Goal: Task Accomplishment & Management: Use online tool/utility

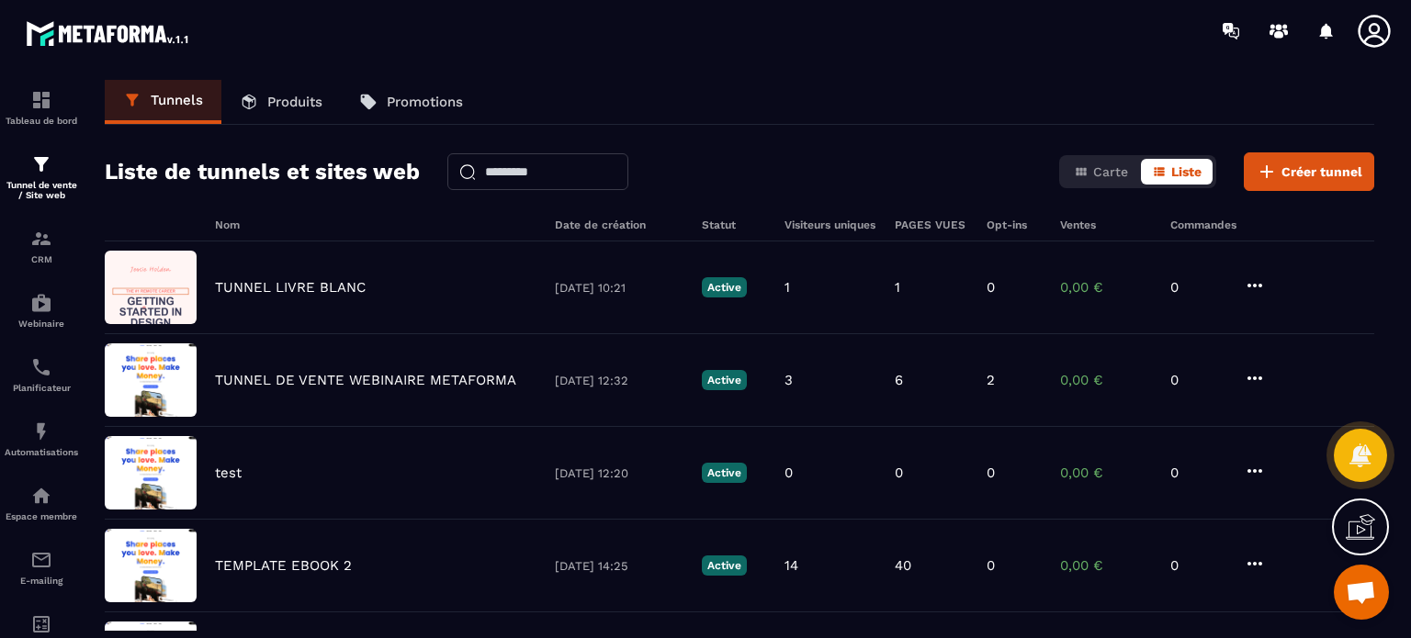
drag, startPoint x: 1216, startPoint y: 2, endPoint x: 932, endPoint y: 130, distance: 311.2
click at [932, 130] on div "Tunnels Produits Promotions Liste de tunnels et sites web Carte Liste Créer tun…" at bounding box center [739, 355] width 1306 height 551
click at [276, 107] on p "Produits" at bounding box center [294, 102] width 55 height 17
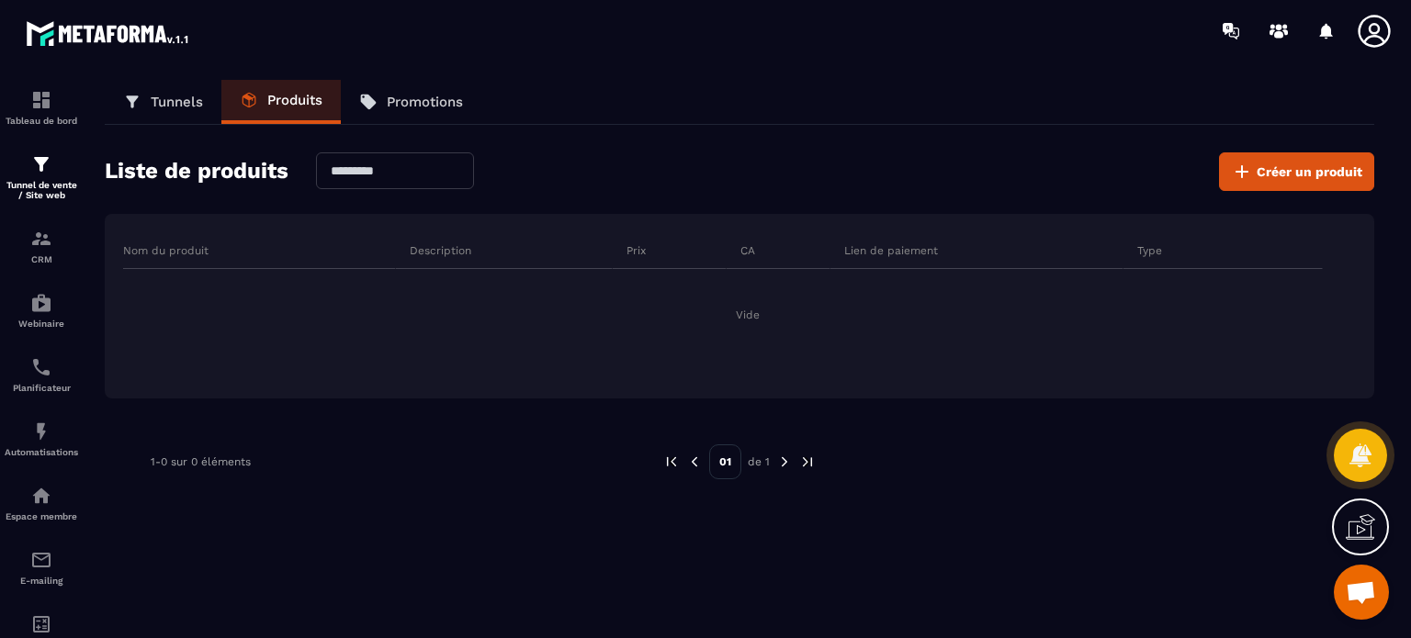
click at [195, 110] on link "Tunnels" at bounding box center [163, 102] width 117 height 44
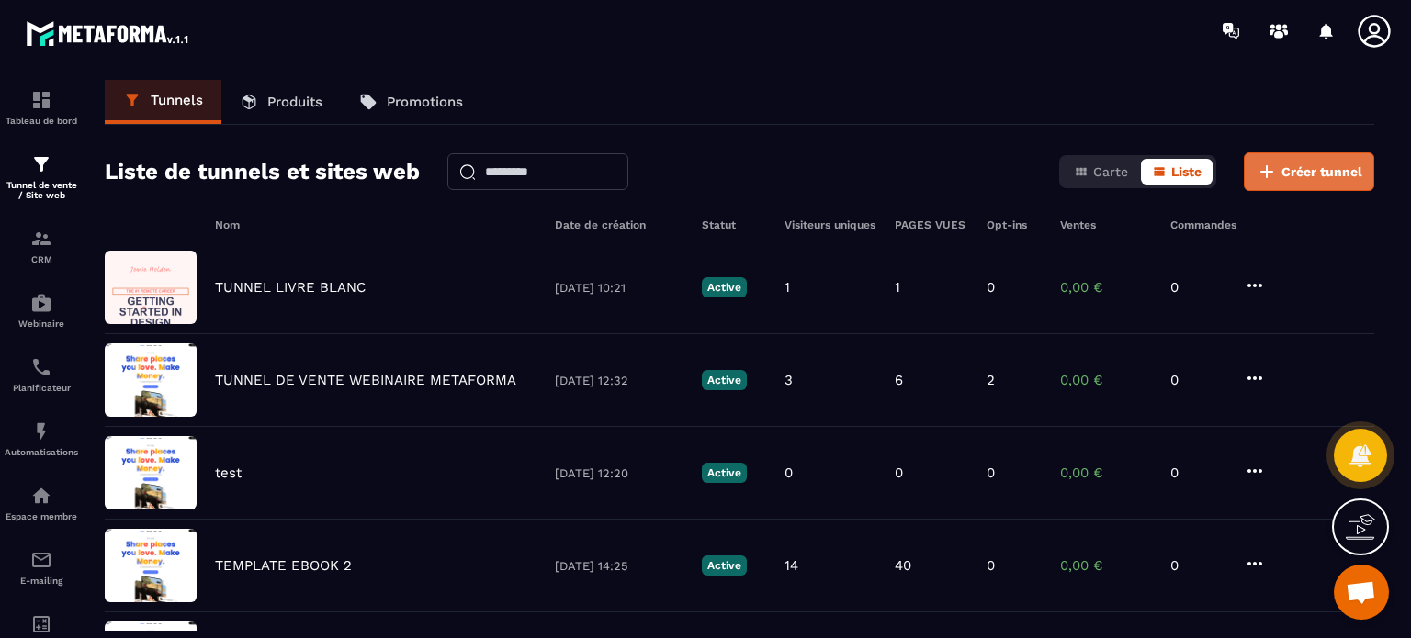
click at [1311, 172] on span "Créer tunnel" at bounding box center [1321, 172] width 81 height 18
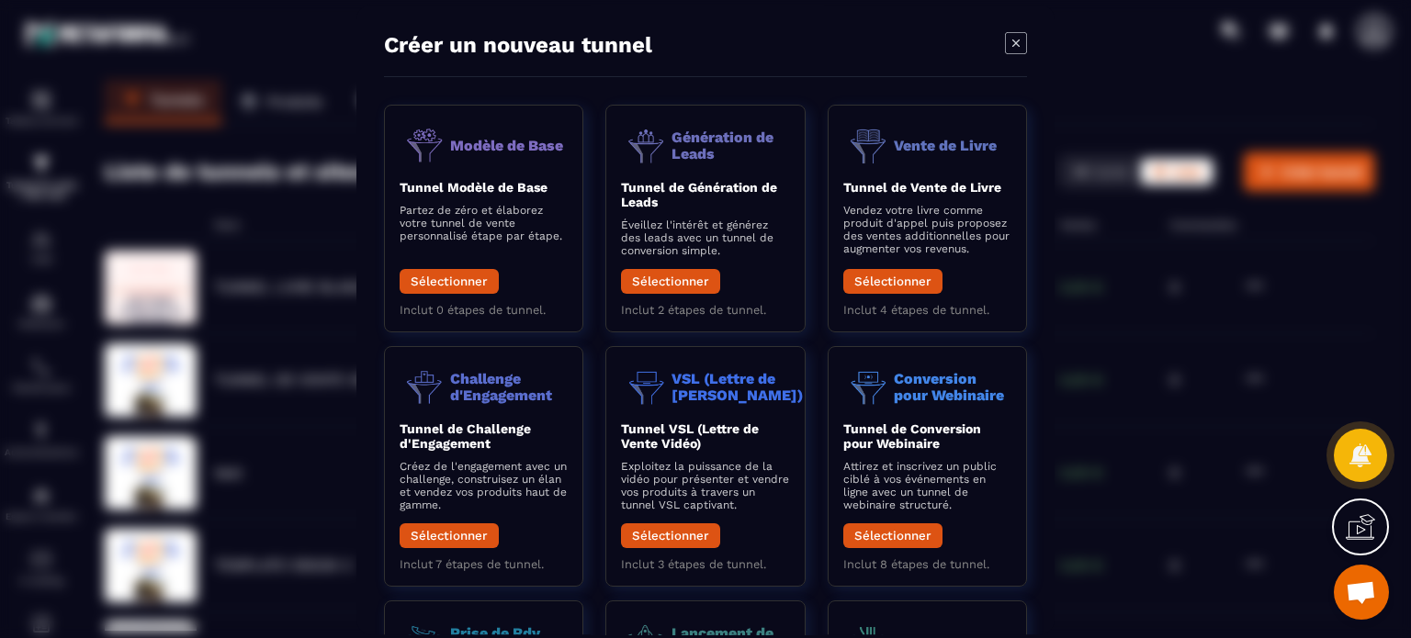
click at [1019, 41] on icon "Modal window" at bounding box center [1016, 43] width 22 height 22
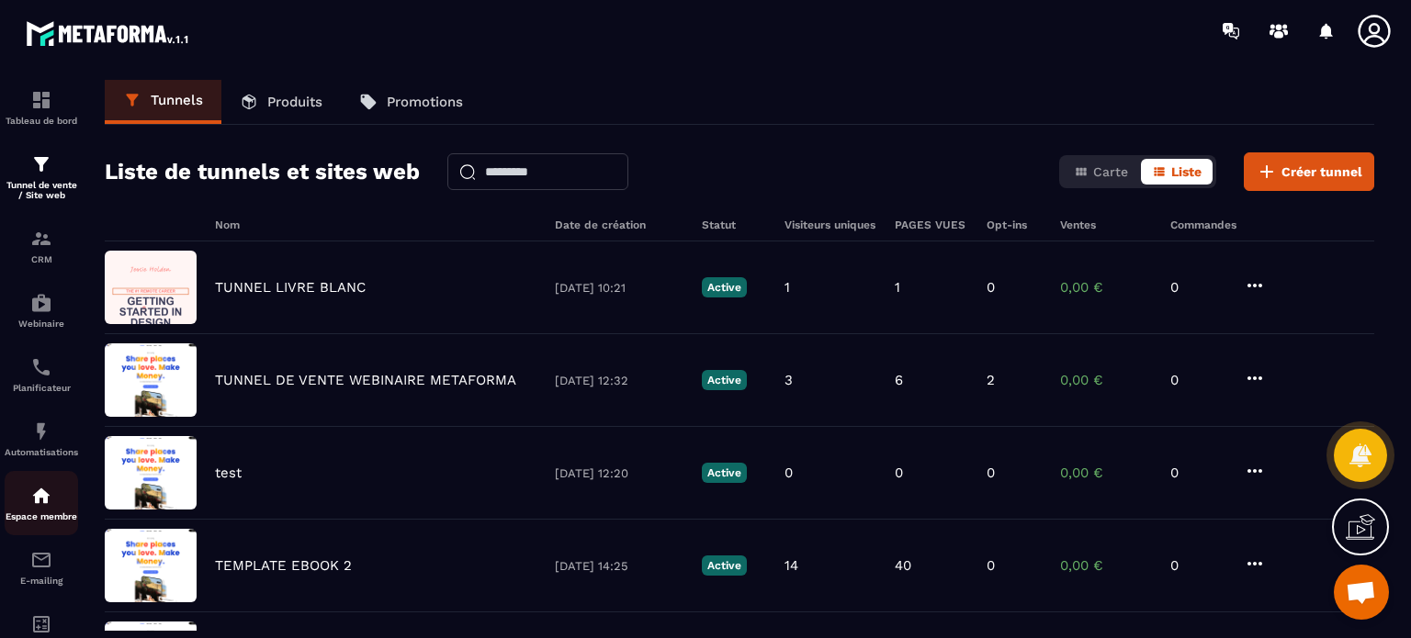
click at [41, 535] on link "Espace membre" at bounding box center [41, 503] width 73 height 64
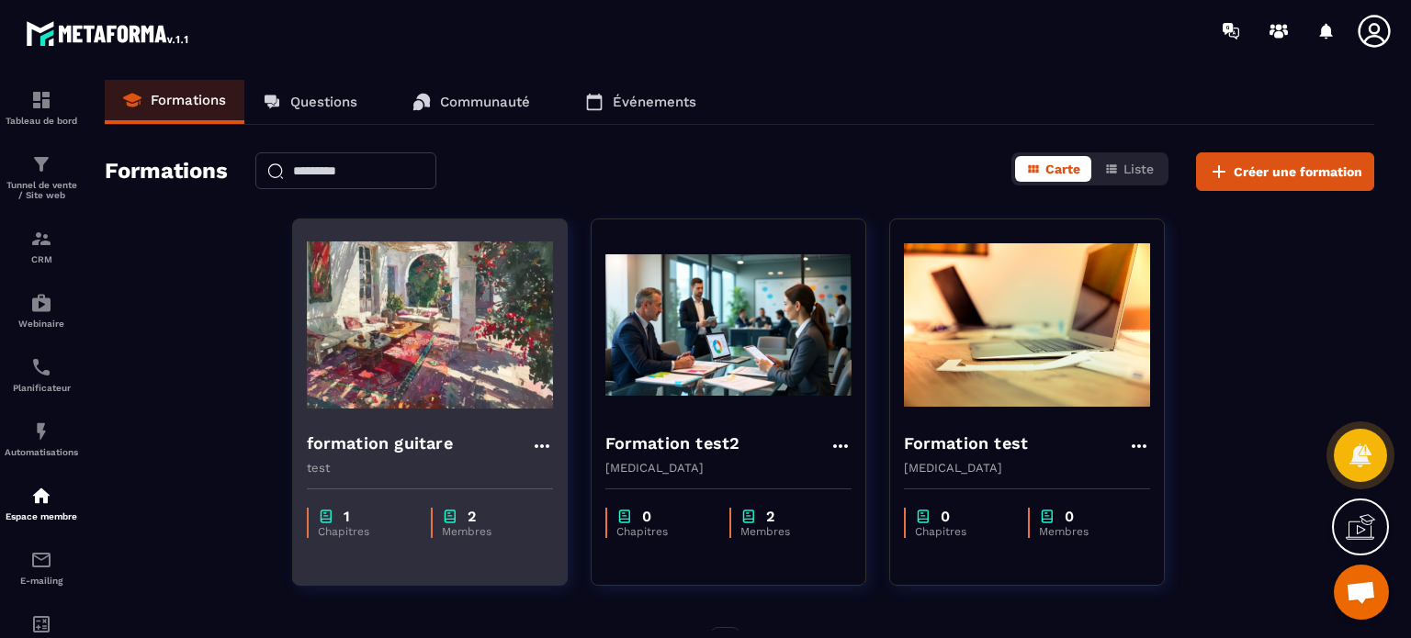
click at [375, 403] on img at bounding box center [430, 325] width 246 height 184
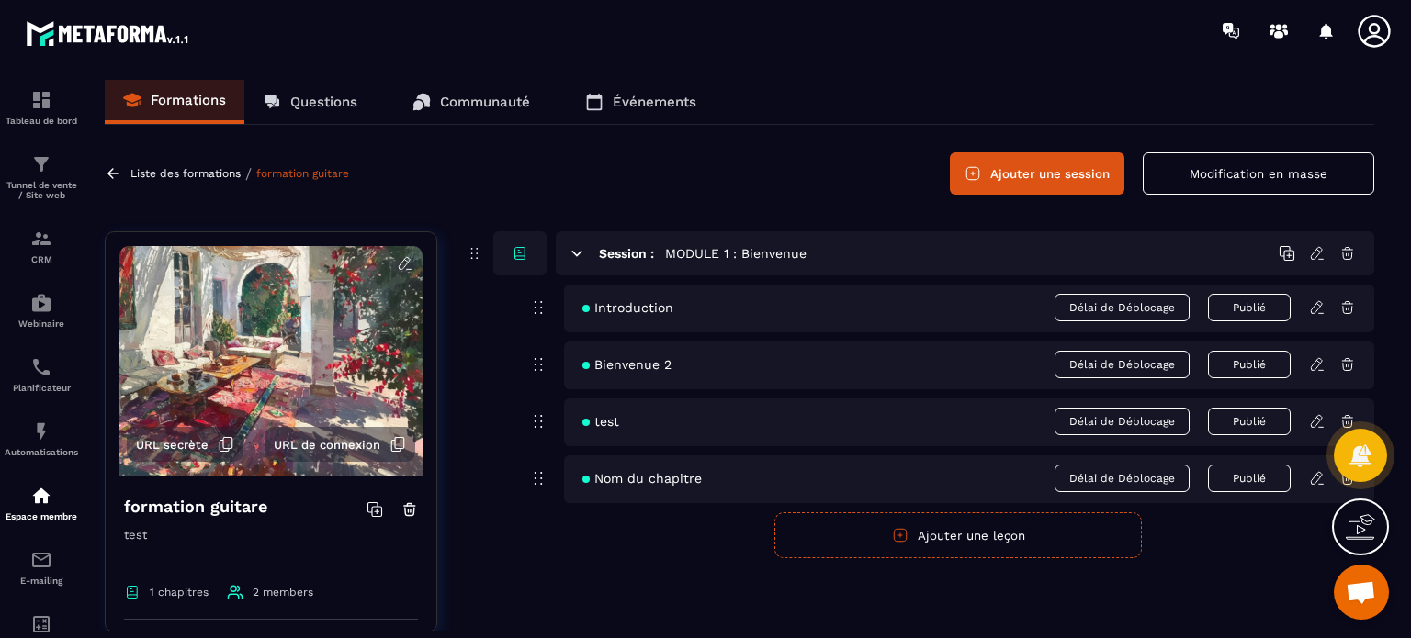
click at [1311, 473] on icon at bounding box center [1317, 478] width 17 height 17
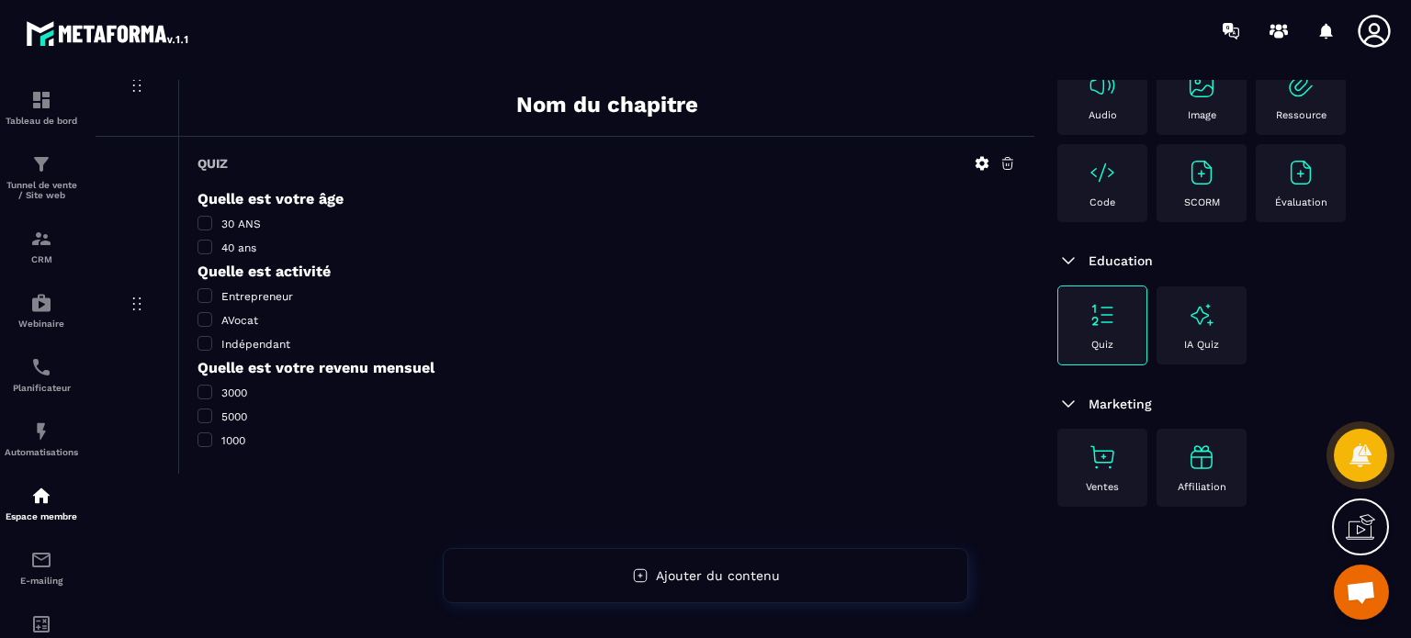
scroll to position [275, 0]
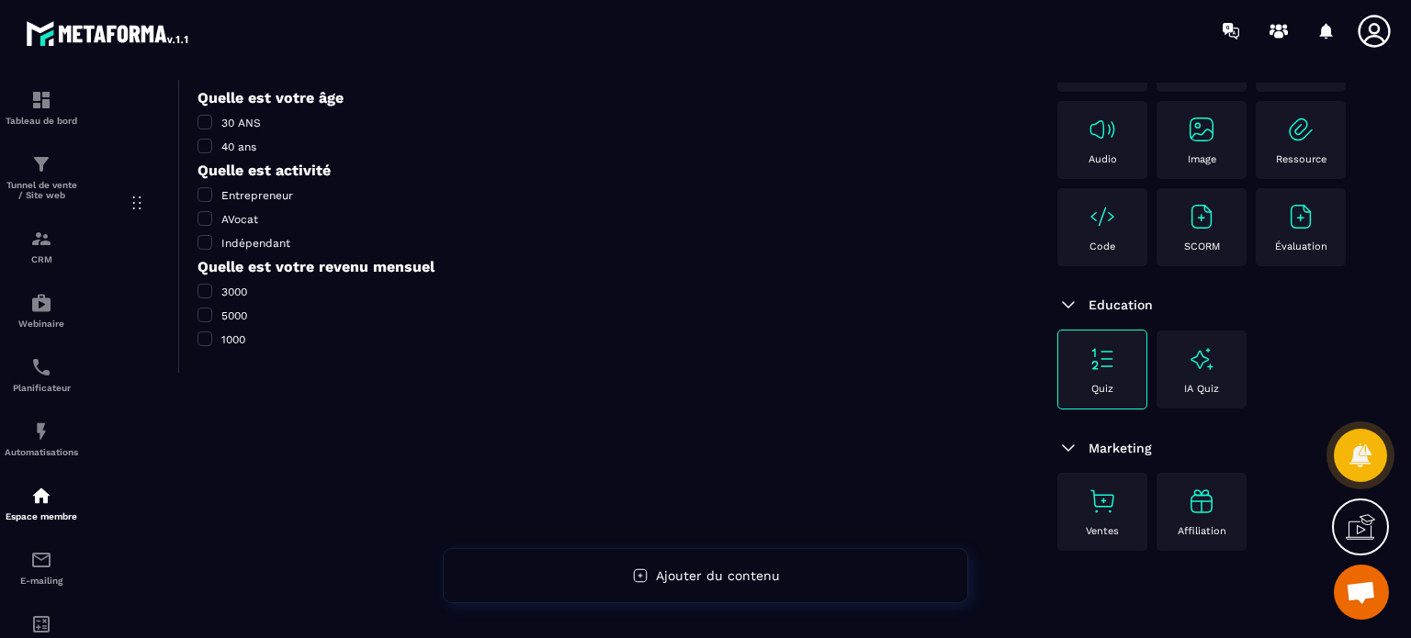
click at [1105, 386] on p "Quiz" at bounding box center [1102, 389] width 22 height 12
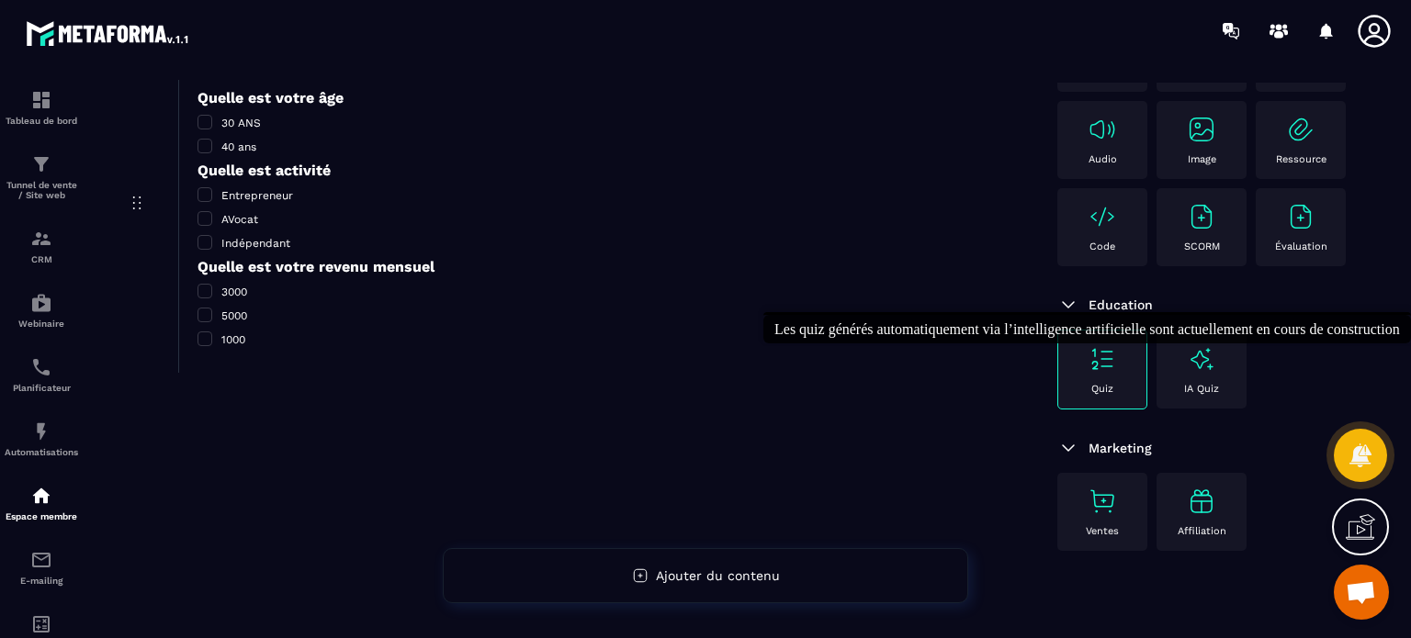
click at [1197, 389] on p "IA Quiz" at bounding box center [1201, 389] width 35 height 12
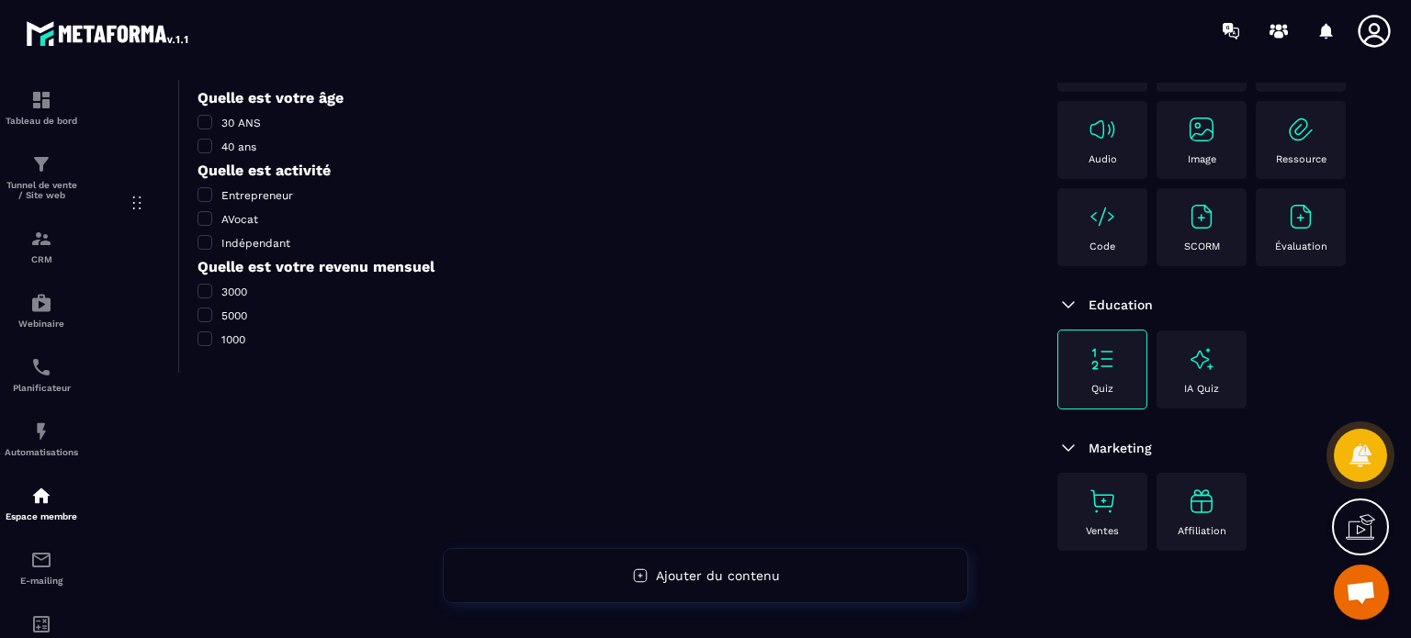
click at [1102, 381] on div "Quiz" at bounding box center [1102, 369] width 70 height 51
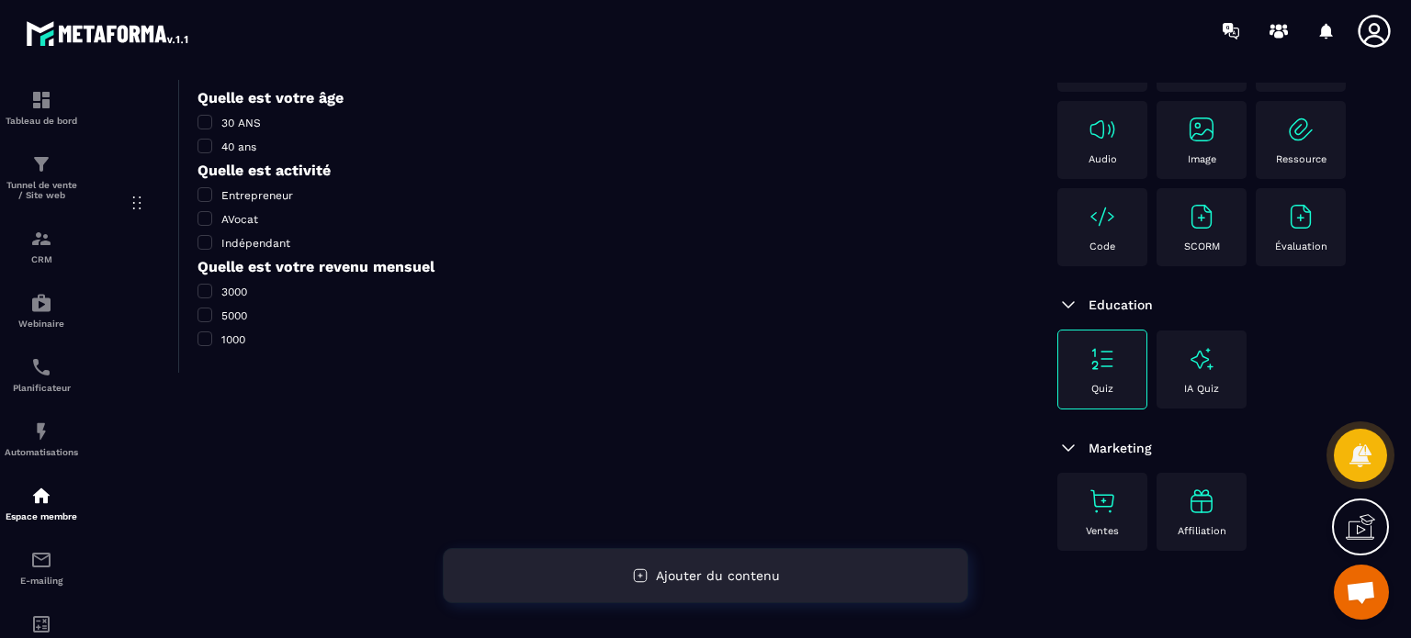
click at [763, 591] on div "Ajouter du contenu" at bounding box center [705, 575] width 525 height 55
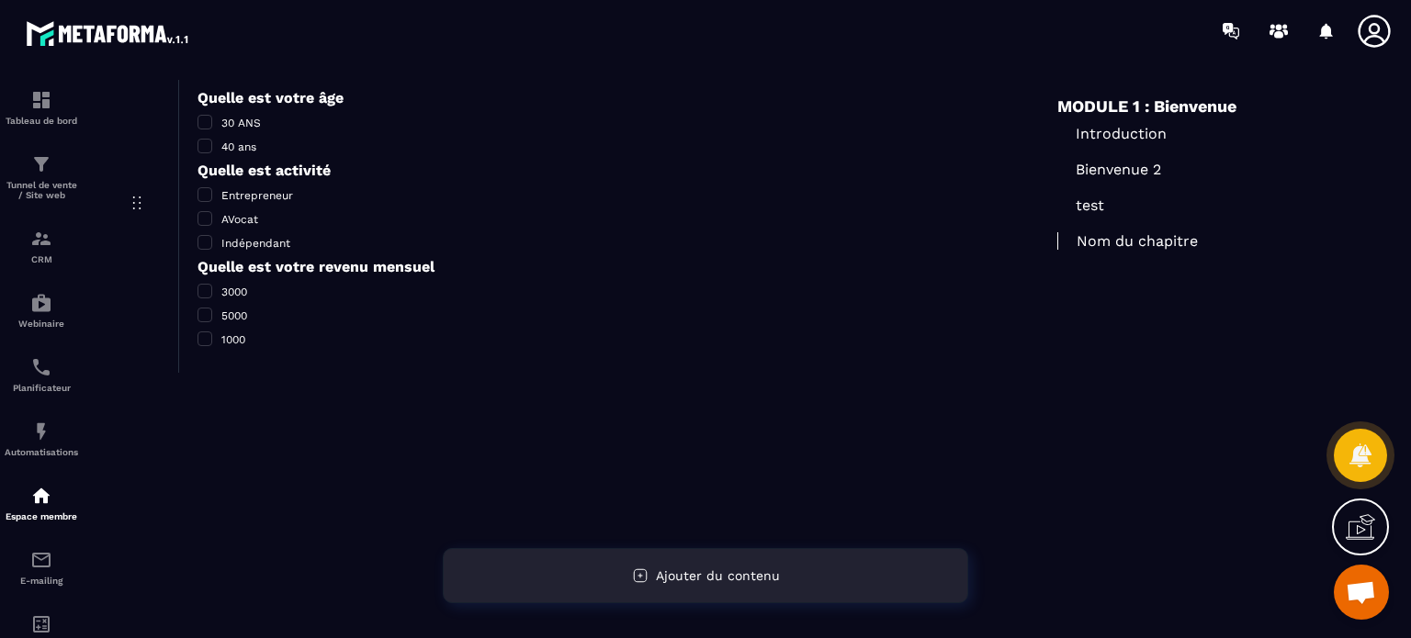
click at [694, 582] on span "Ajouter du contenu" at bounding box center [718, 576] width 124 height 15
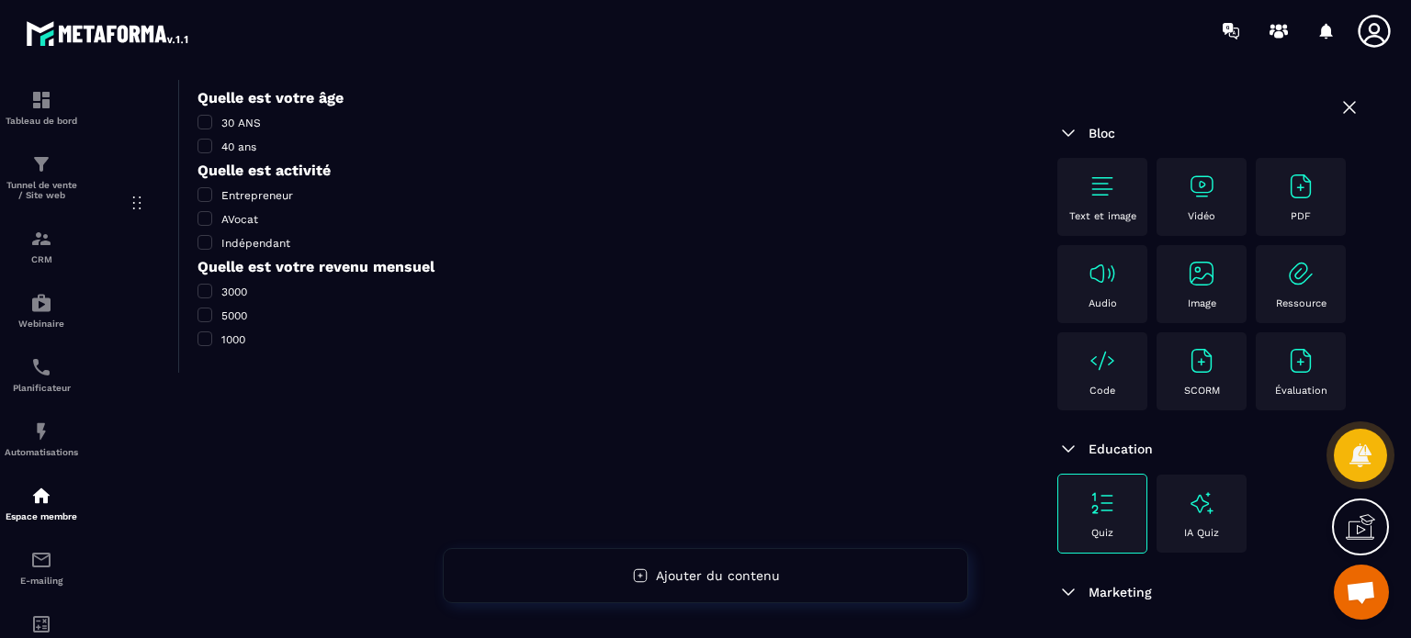
click at [1286, 376] on img at bounding box center [1300, 360] width 29 height 29
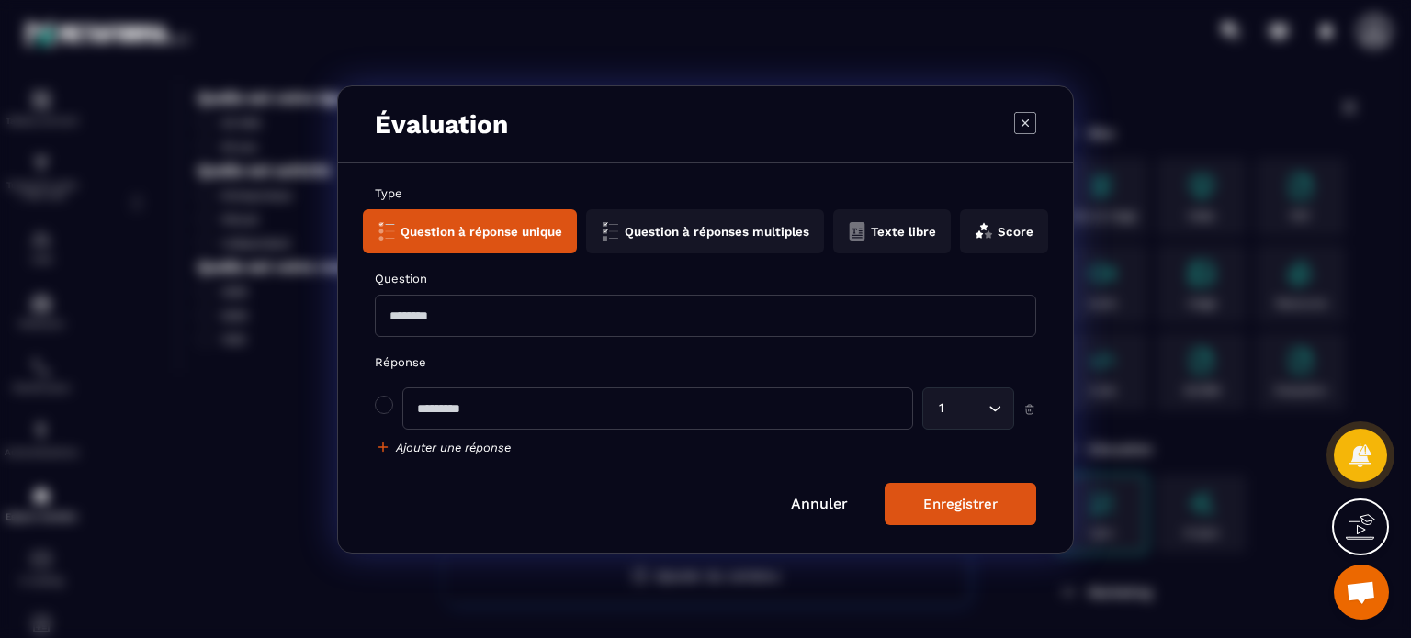
click at [833, 212] on button "Question à réponses multiples" at bounding box center [892, 231] width 118 height 44
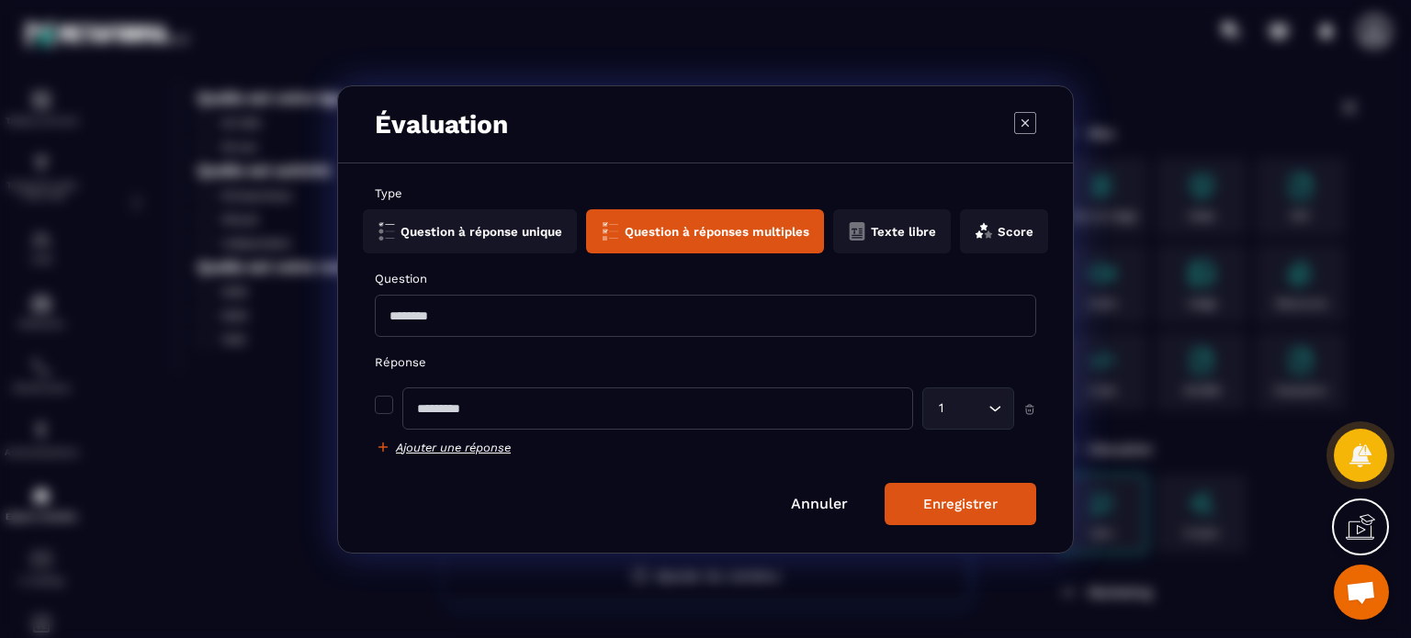
click at [828, 242] on div "Question à réponse unique Question à réponses multiples Texte libre Score" at bounding box center [705, 231] width 661 height 44
click at [960, 235] on button "Texte libre" at bounding box center [1004, 231] width 88 height 44
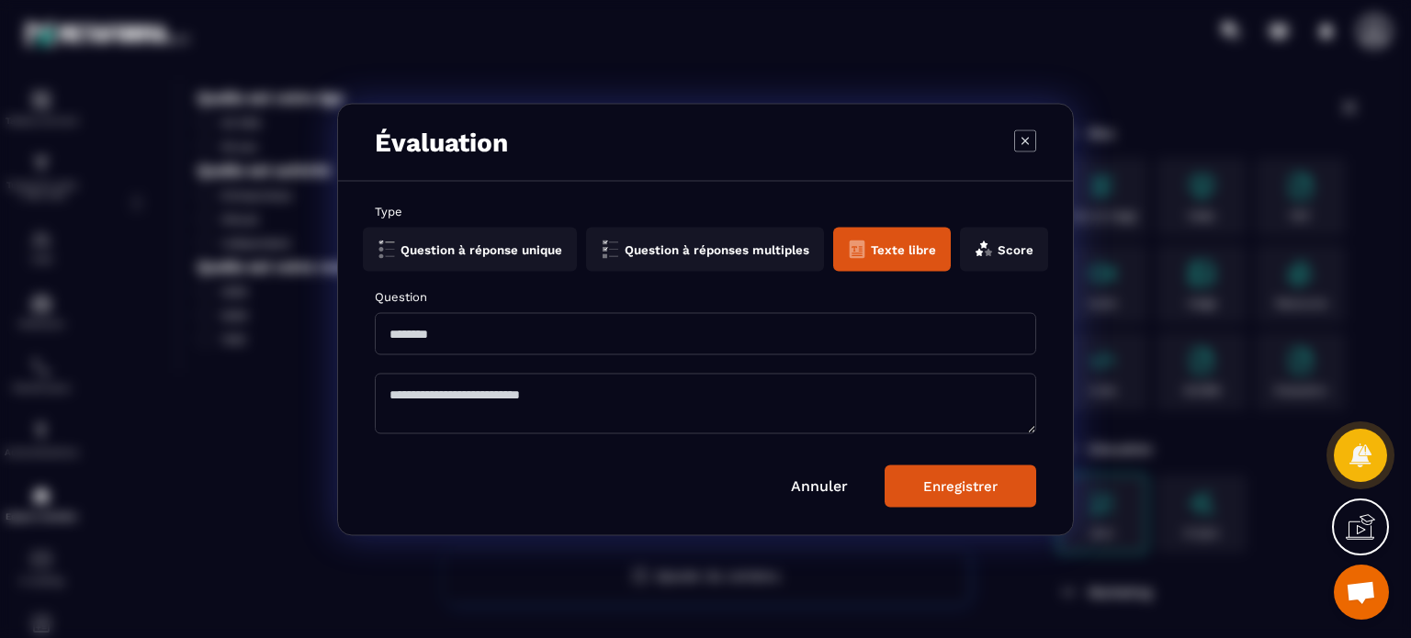
click at [1021, 243] on button "Score" at bounding box center [1004, 249] width 88 height 44
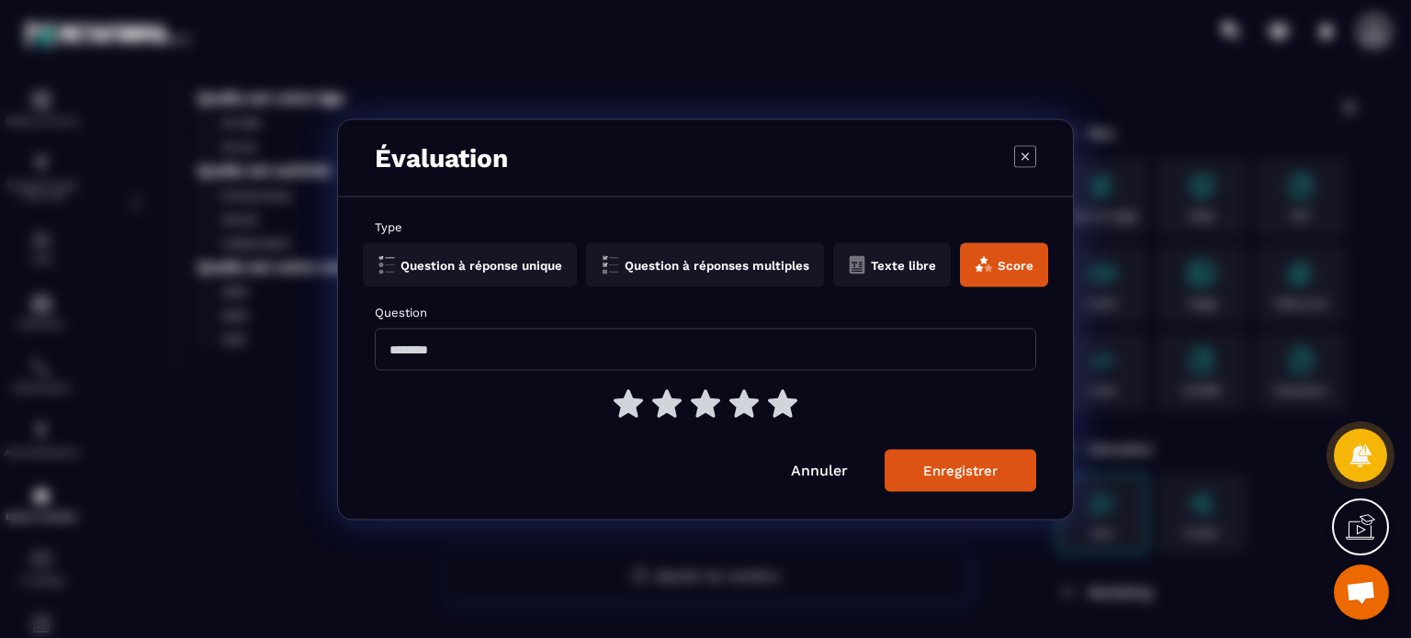
click at [778, 411] on icon "Modal window" at bounding box center [782, 403] width 29 height 28
click at [510, 354] on input "Modal window" at bounding box center [705, 349] width 661 height 42
type input "****"
click at [775, 394] on icon "Modal window" at bounding box center [782, 403] width 29 height 29
click at [963, 485] on button "Enregistrer" at bounding box center [961, 470] width 152 height 42
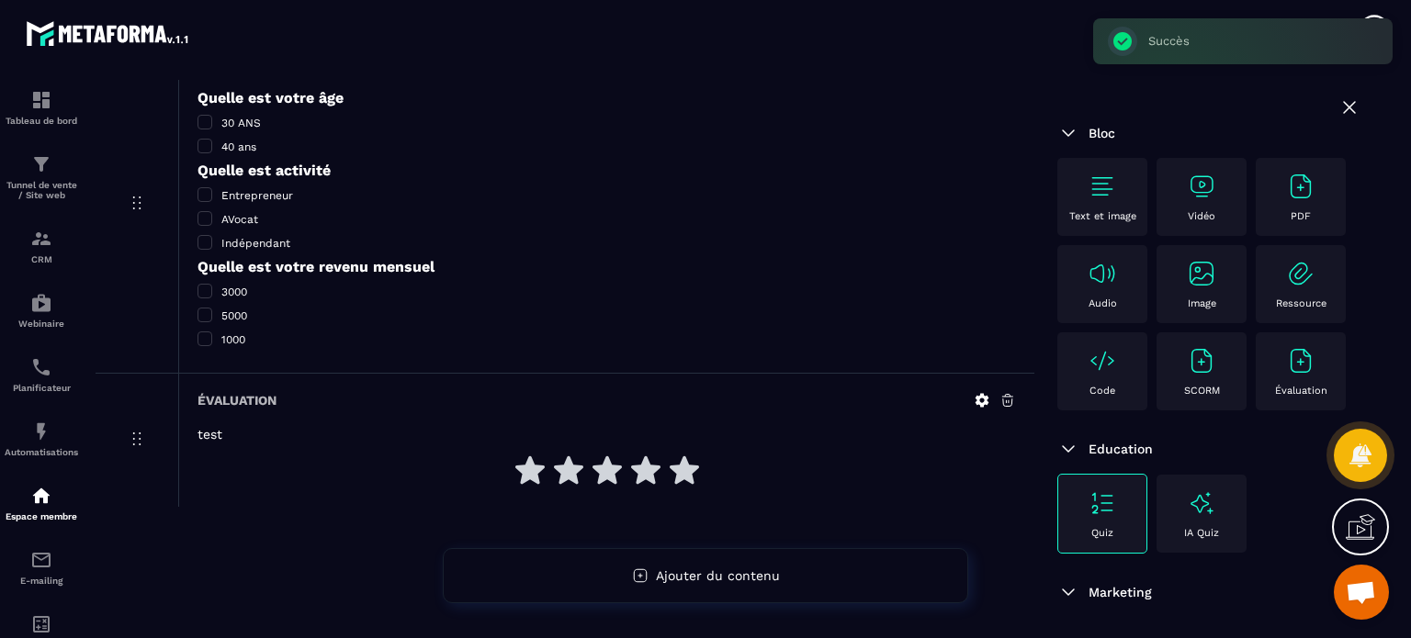
click at [686, 476] on icon at bounding box center [684, 470] width 29 height 28
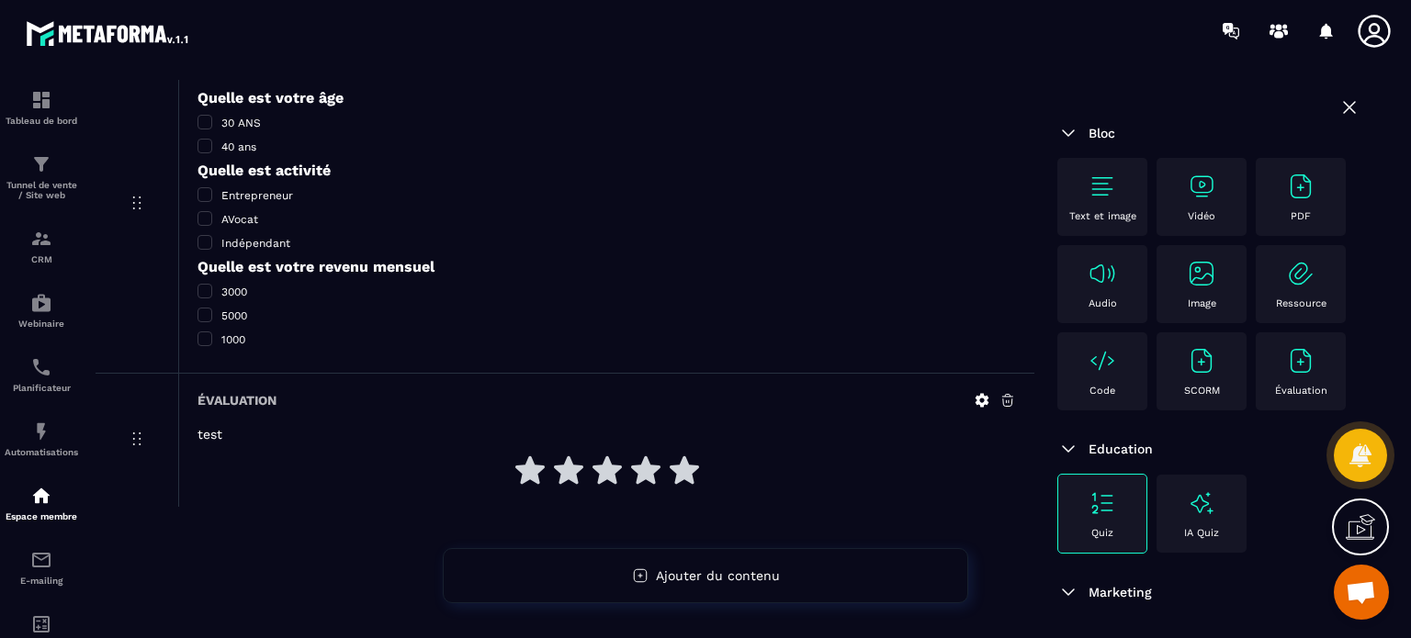
click at [1006, 396] on icon at bounding box center [1007, 401] width 11 height 12
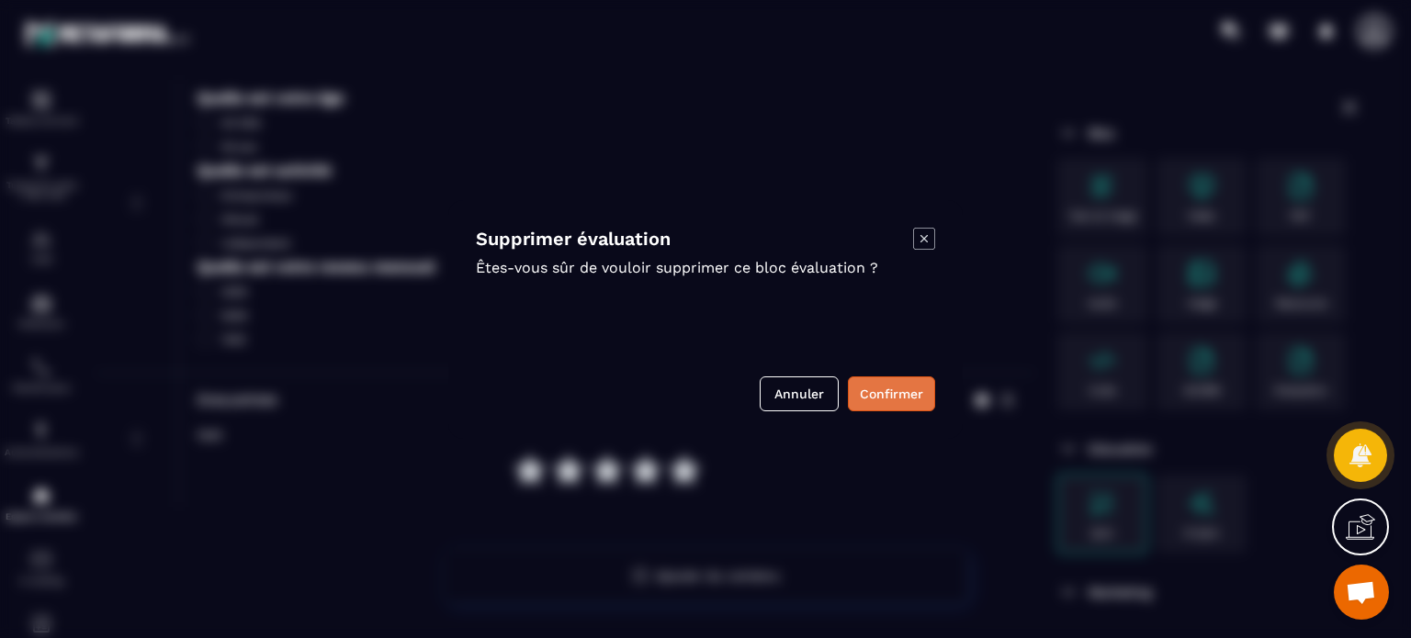
click at [922, 400] on button "Confirmer" at bounding box center [891, 394] width 87 height 35
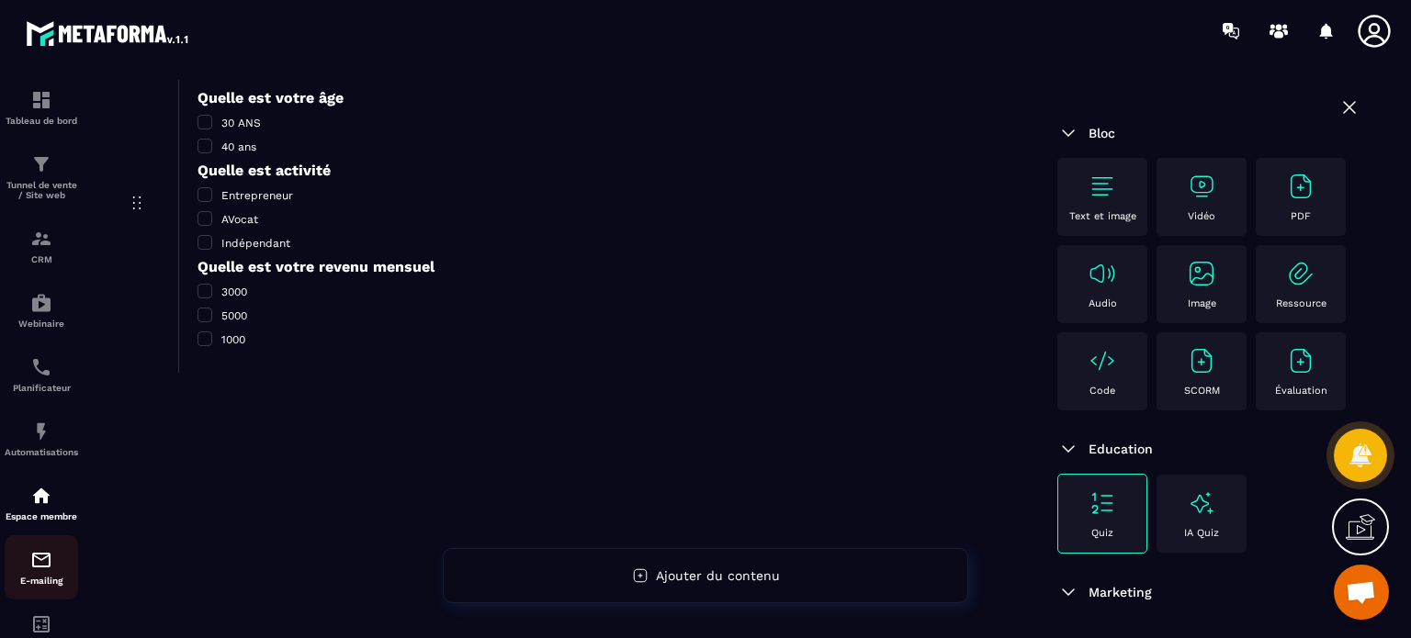
click at [51, 580] on div "E-mailing" at bounding box center [41, 567] width 73 height 37
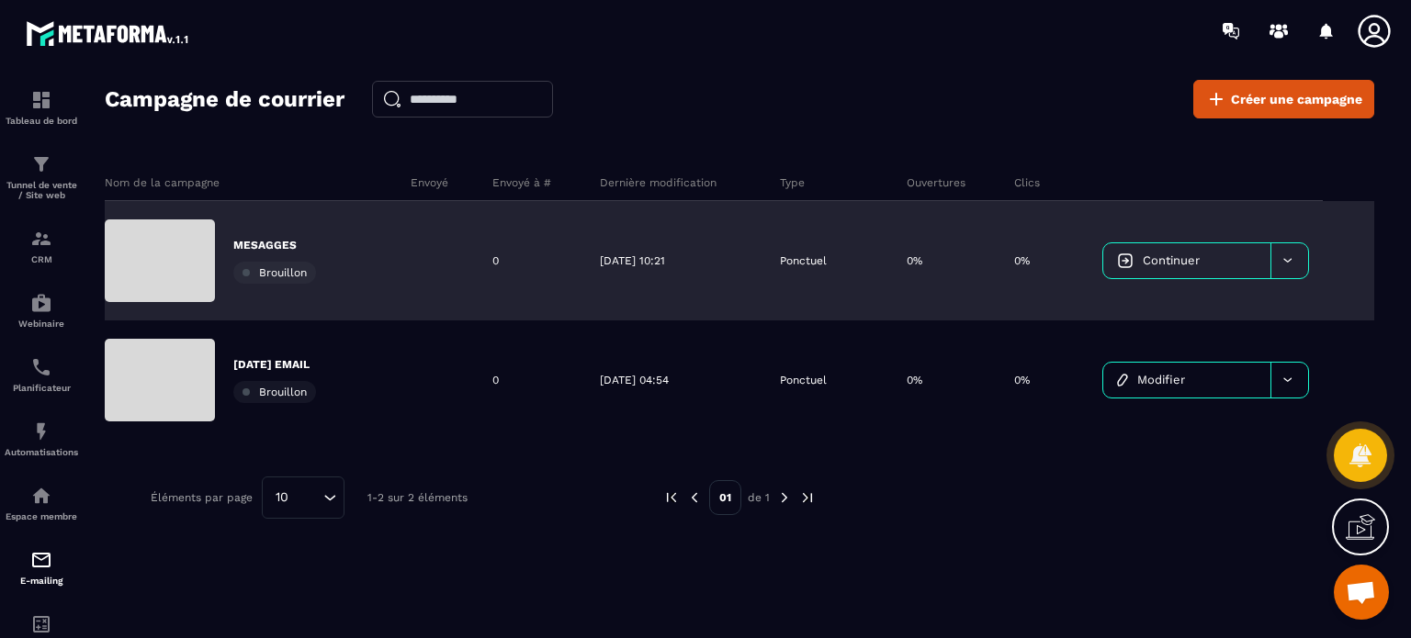
click at [269, 241] on p "MESAGGES" at bounding box center [274, 245] width 83 height 15
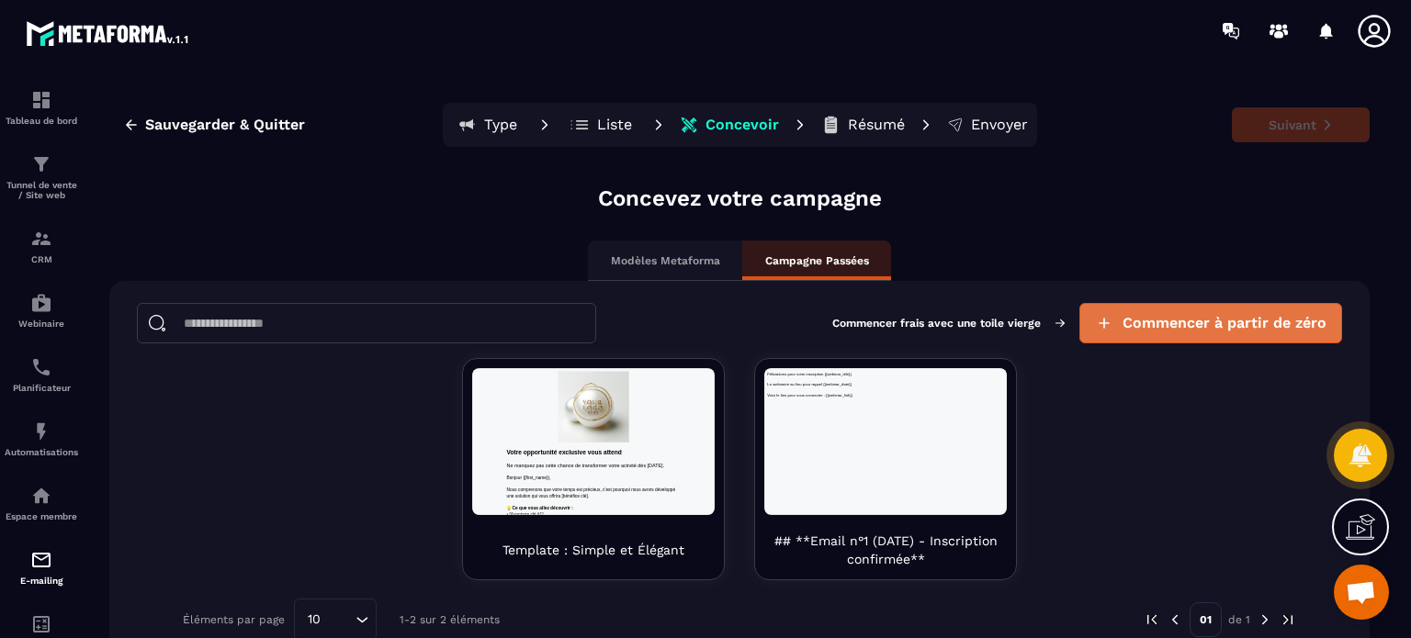
click at [1211, 322] on span "Commencer à partir de zéro" at bounding box center [1224, 323] width 204 height 18
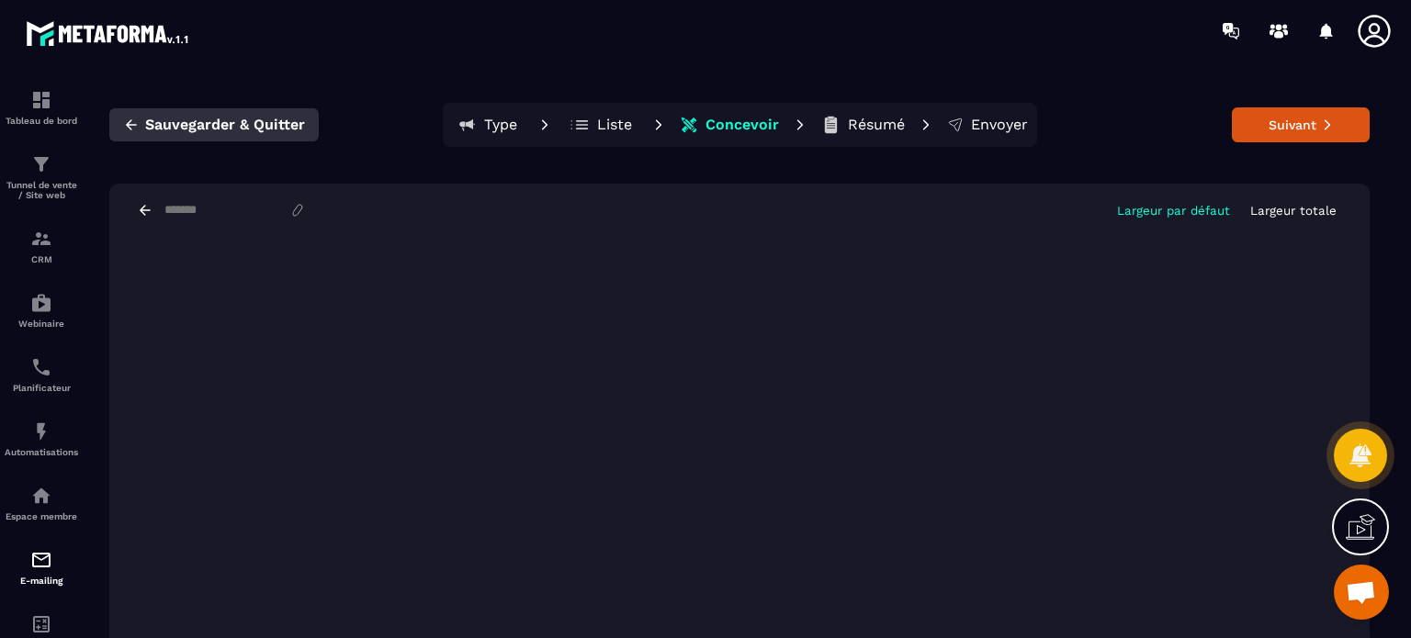
click at [217, 127] on span "Sauvegarder & Quitter" at bounding box center [225, 125] width 160 height 18
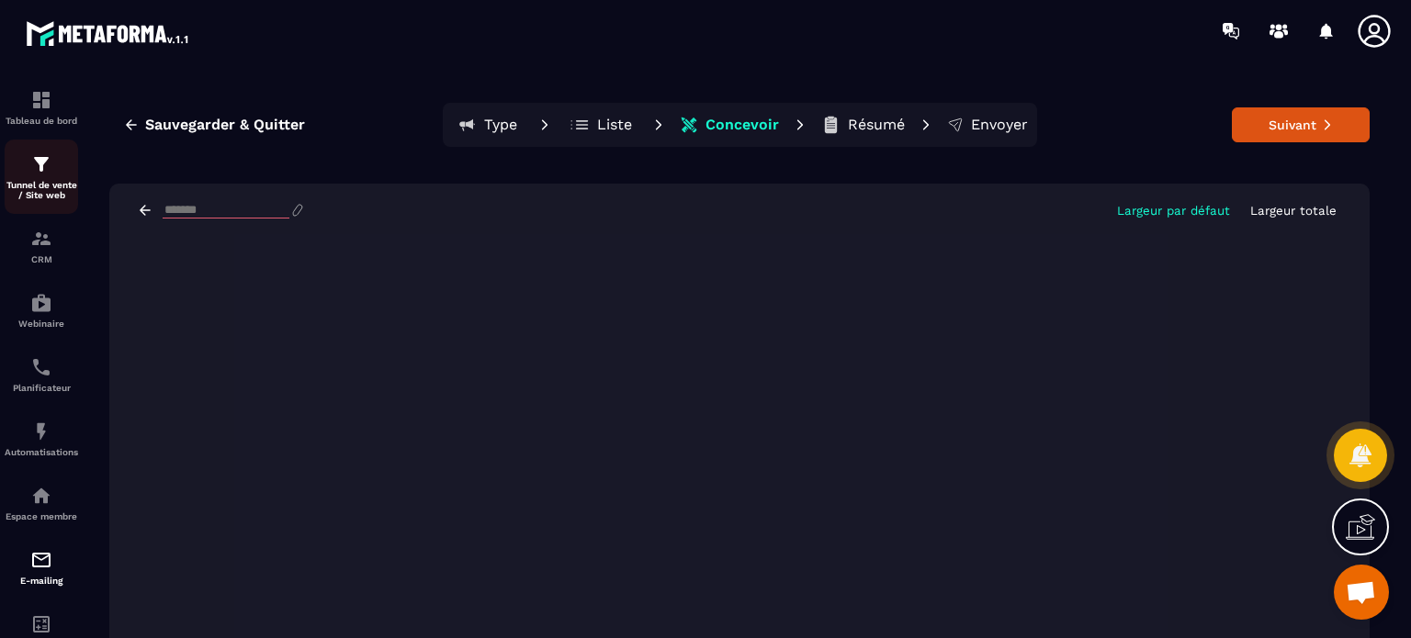
click at [26, 152] on link "Tunnel de vente / Site web" at bounding box center [41, 177] width 73 height 74
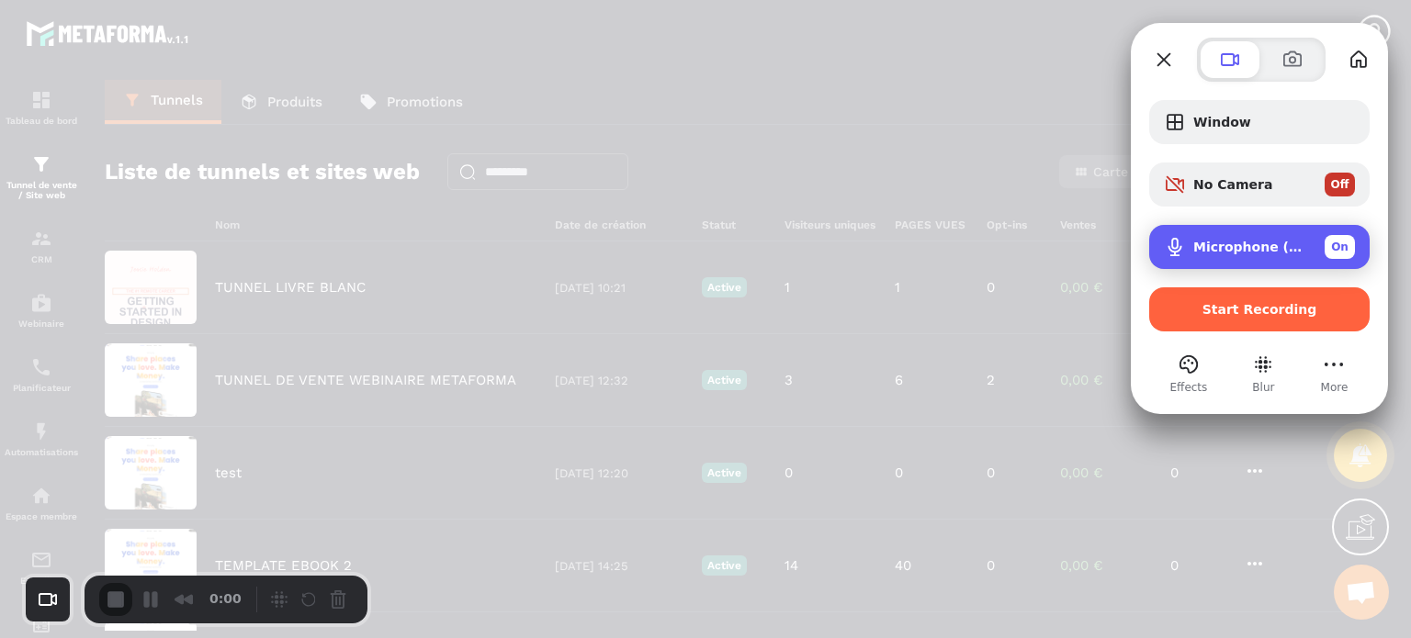
click at [1223, 263] on div "Microphone (USB PnP Sound Device) On" at bounding box center [1259, 247] width 220 height 44
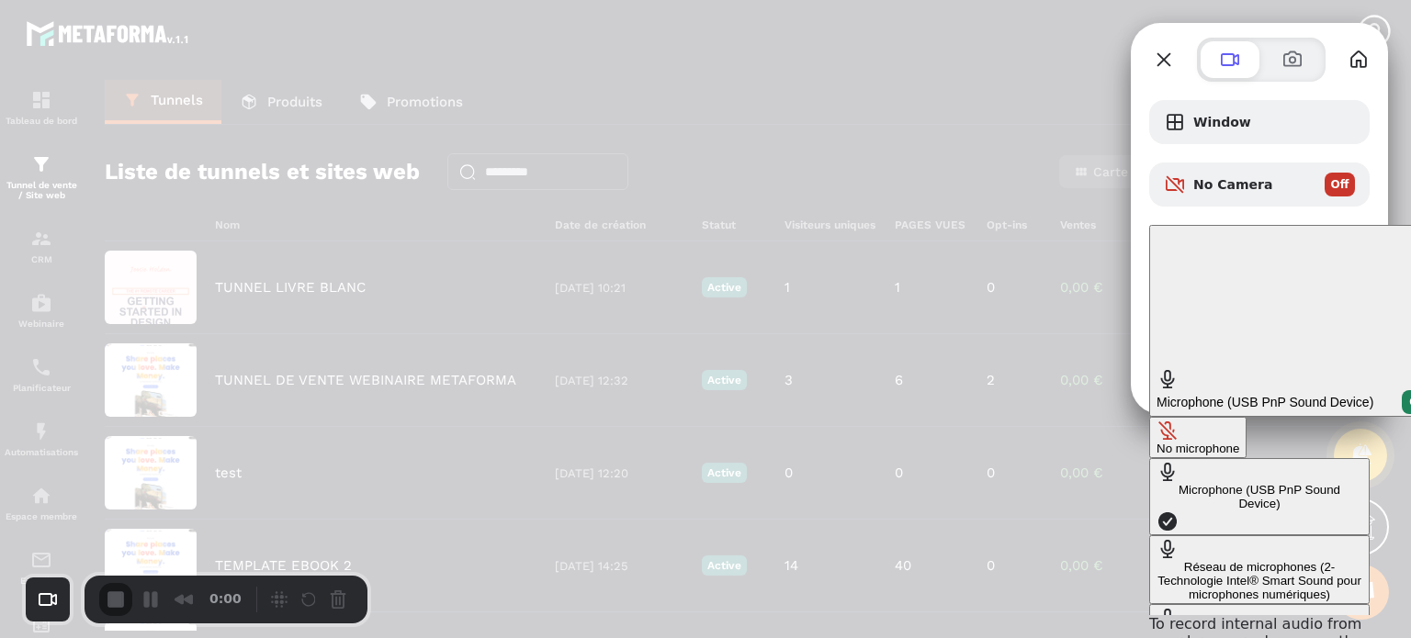
click at [1149, 417] on button "No microphone" at bounding box center [1197, 437] width 97 height 41
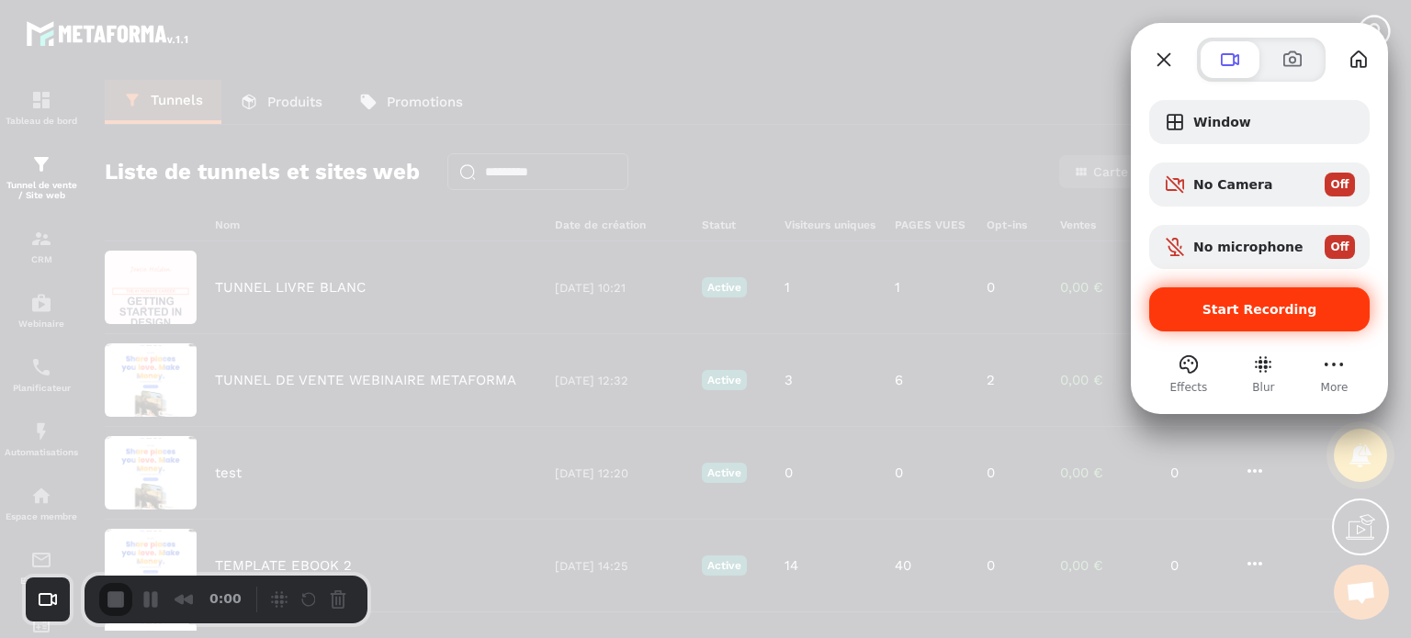
click at [1272, 311] on span "Start Recording" at bounding box center [1259, 309] width 115 height 15
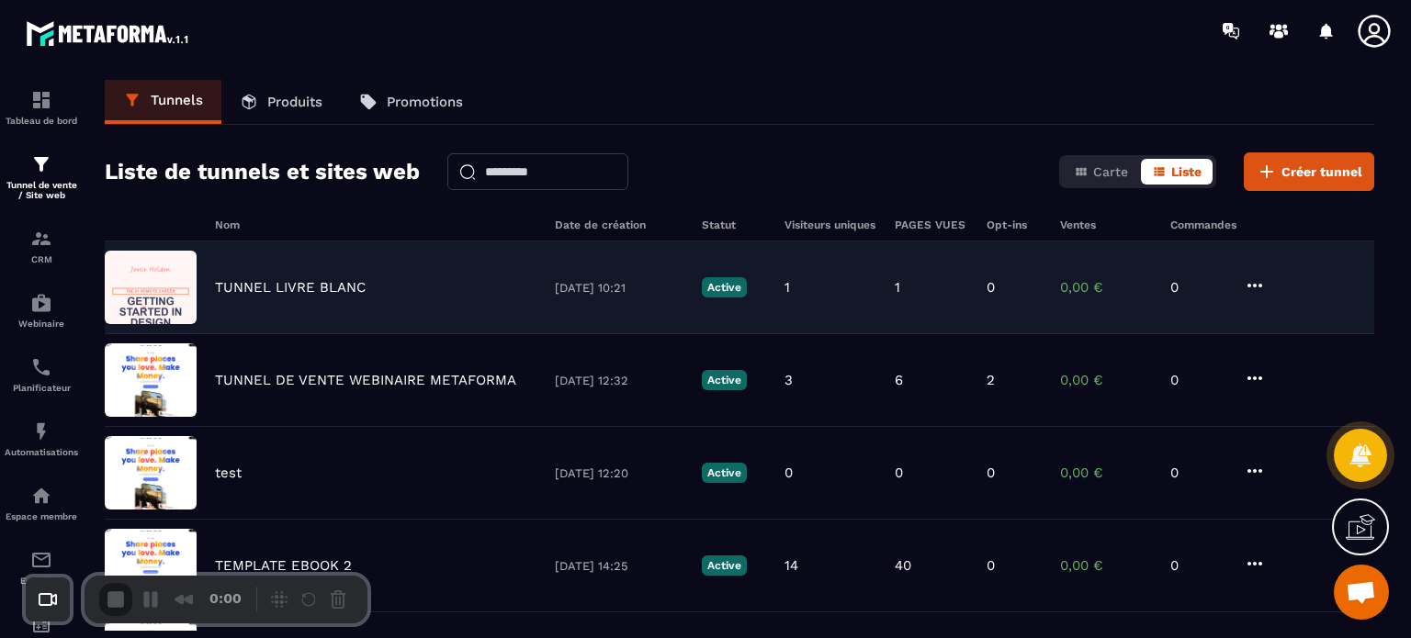
click at [336, 334] on div "TUNNEL LIVRE BLANC [DATE] 10:21 Active 1 1 0 0,00 € 0" at bounding box center [739, 380] width 1269 height 93
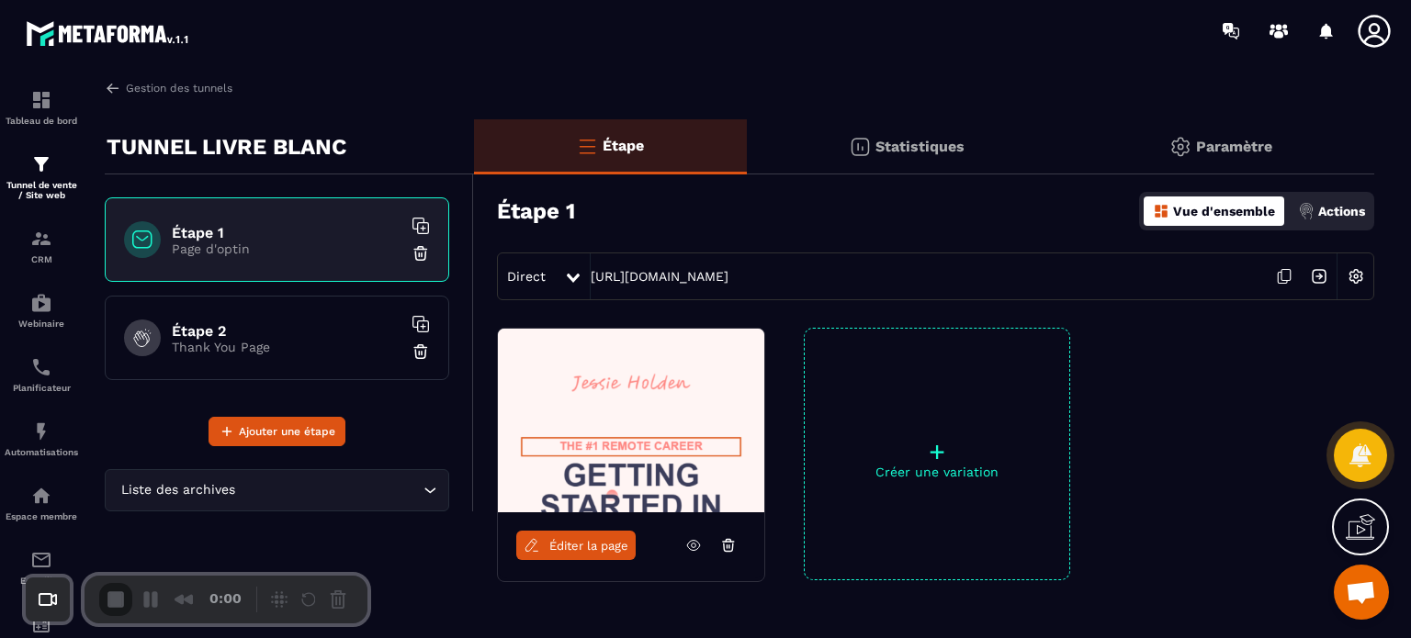
click at [613, 536] on link "Éditer la page" at bounding box center [575, 545] width 119 height 29
